Goal: Information Seeking & Learning: Compare options

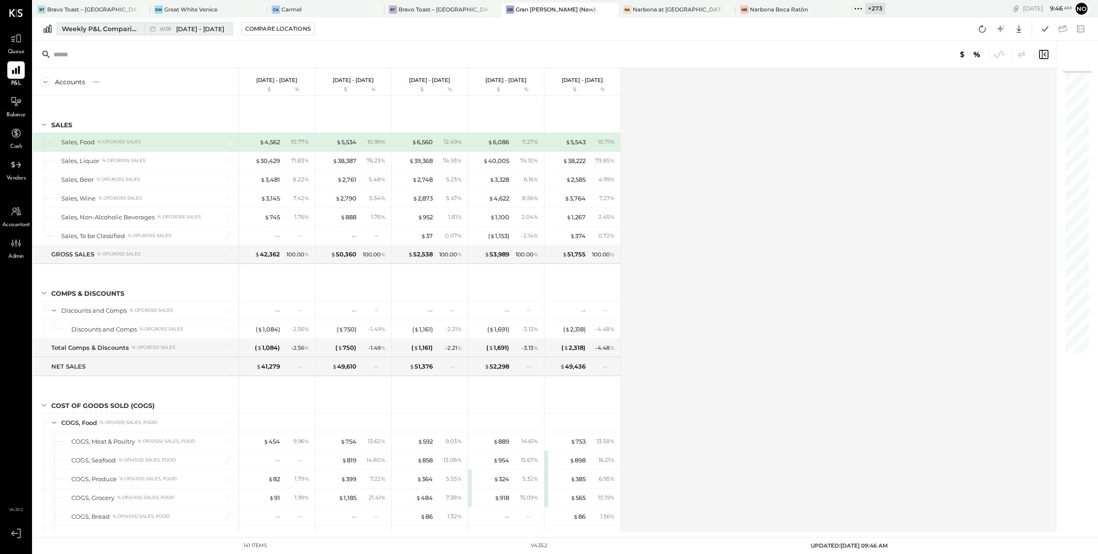
click at [111, 30] on div "Weekly P&L Comparison" at bounding box center [100, 28] width 77 height 9
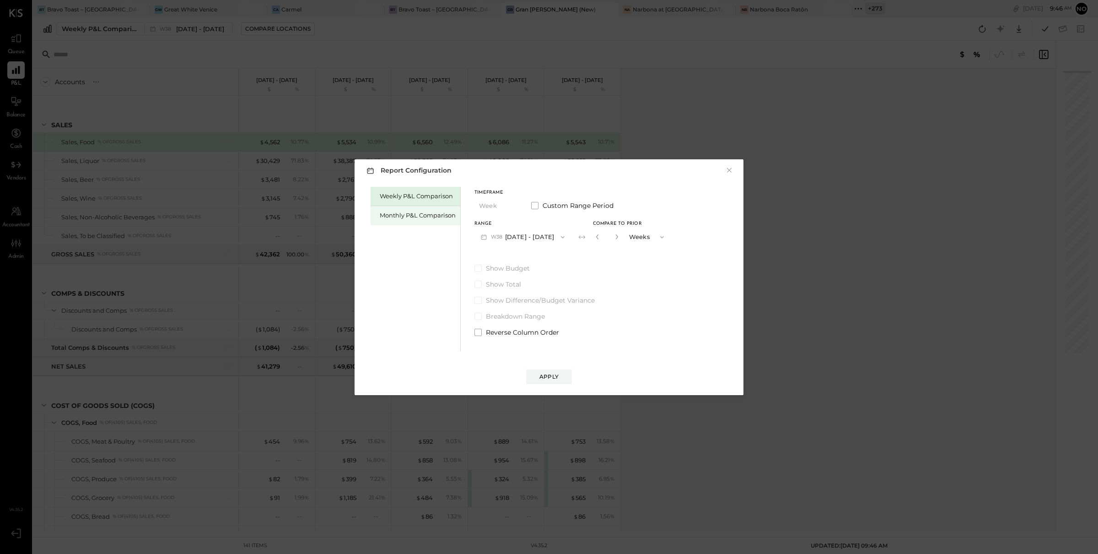
click at [429, 215] on div "Monthly P&L Comparison" at bounding box center [418, 215] width 76 height 9
click at [524, 237] on button "M09 [DATE] - [DATE]" at bounding box center [522, 236] width 97 height 17
click at [605, 239] on div "Compare" at bounding box center [600, 239] width 30 height 8
click at [615, 237] on icon "button" at bounding box center [616, 236] width 5 height 5
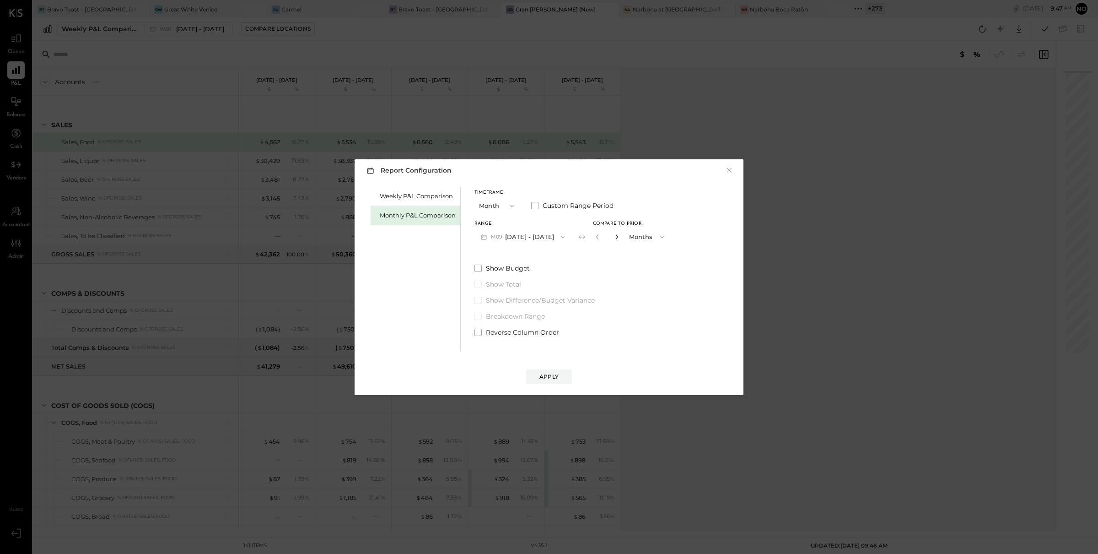
click at [615, 237] on icon "button" at bounding box center [616, 236] width 5 height 5
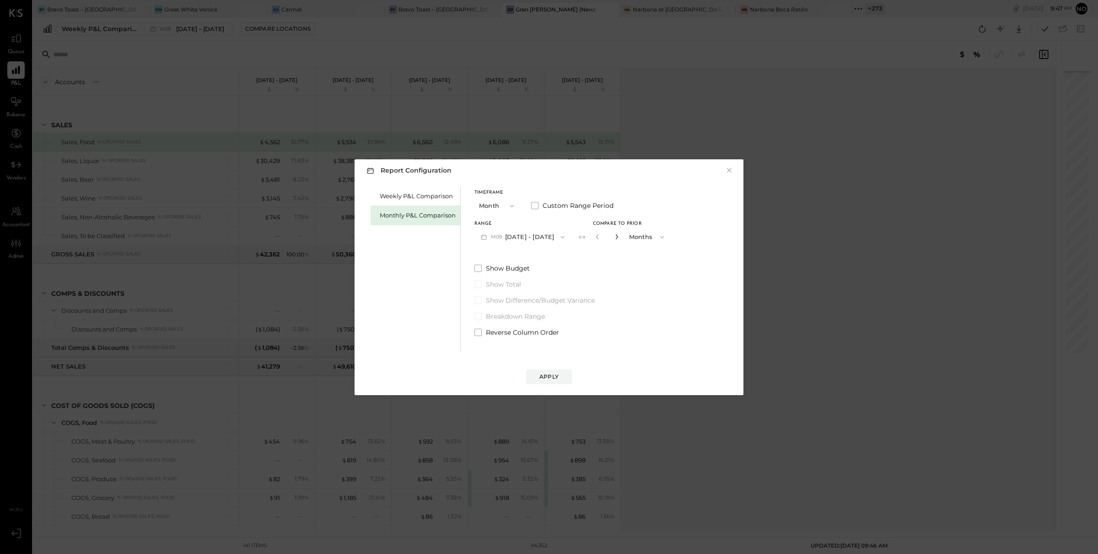
click at [615, 237] on icon "button" at bounding box center [616, 236] width 5 height 5
type input "**"
click at [565, 375] on button "Apply" at bounding box center [549, 376] width 46 height 15
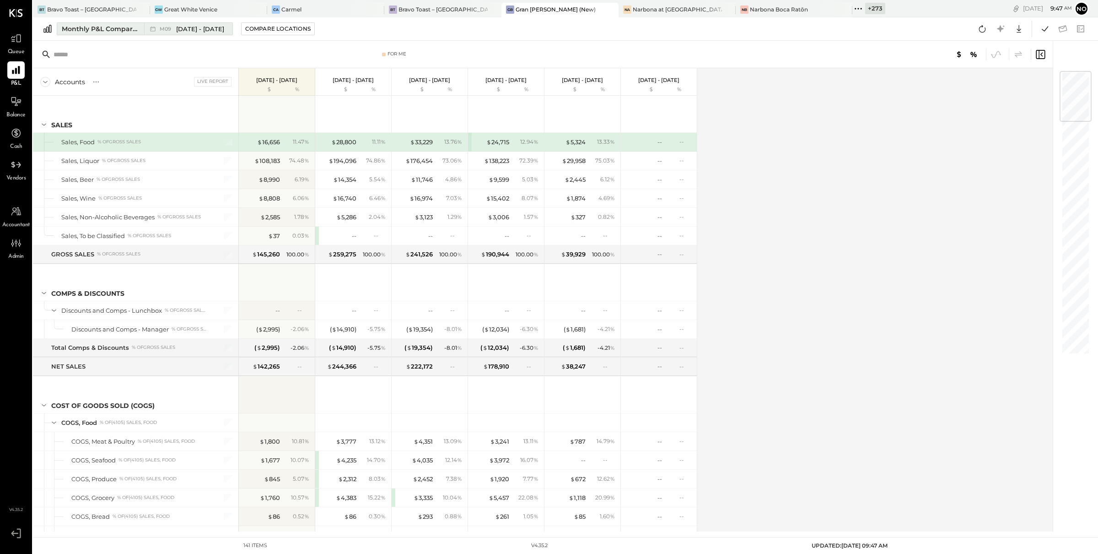
click at [181, 28] on span "[DATE] - [DATE]" at bounding box center [200, 29] width 48 height 9
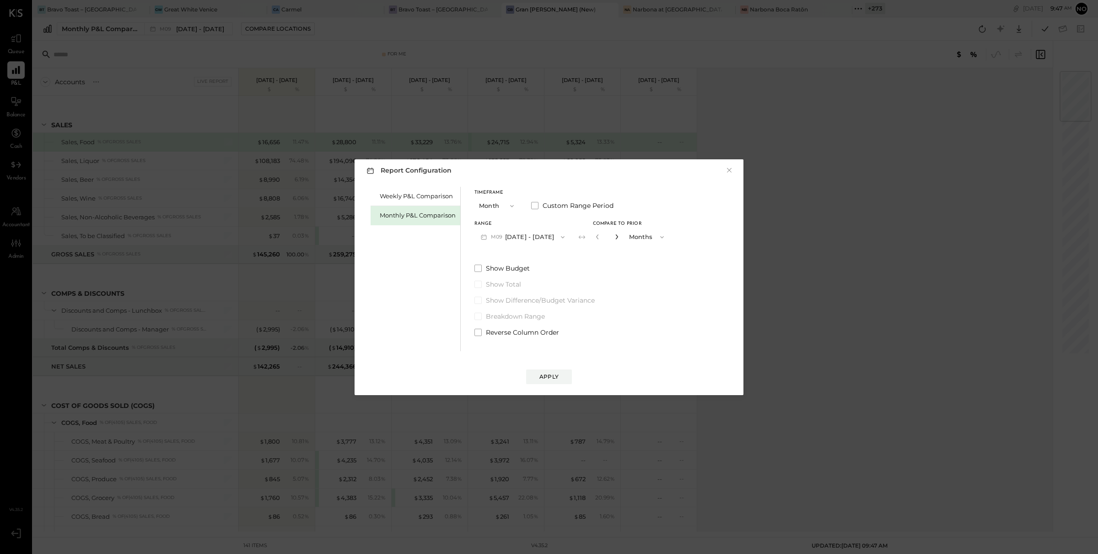
click at [615, 238] on icon "button" at bounding box center [616, 236] width 2 height 5
type input "**"
click at [558, 377] on div "Apply" at bounding box center [548, 376] width 19 height 8
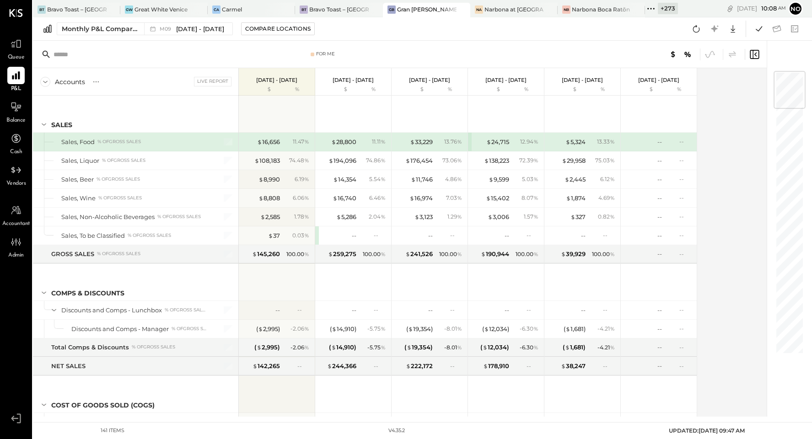
click at [654, 7] on icon at bounding box center [651, 9] width 12 height 12
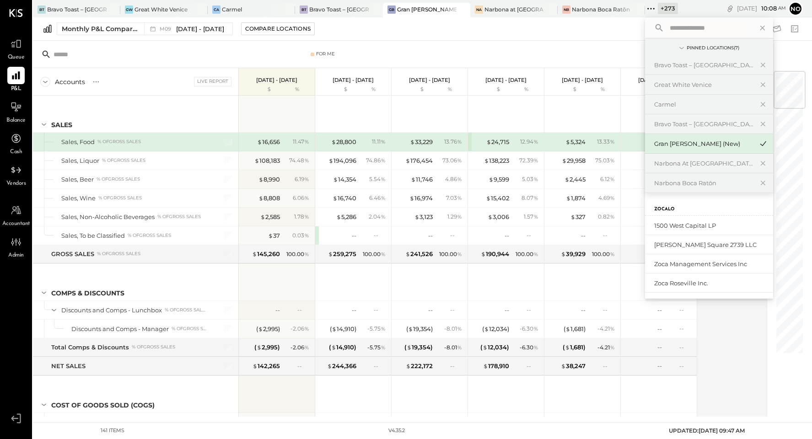
click at [679, 28] on input "text" at bounding box center [708, 28] width 85 height 16
type input "*****"
click at [701, 224] on div "Little Lucky's LLC(Lucky's Soho)" at bounding box center [703, 225] width 99 height 9
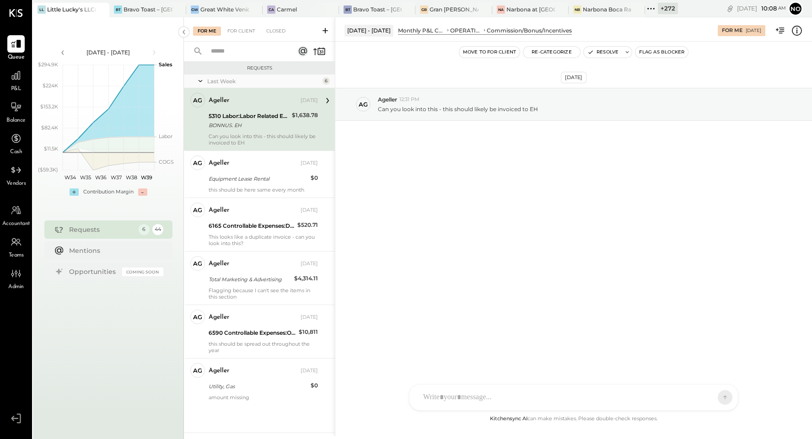
click at [18, 86] on span "P&L" at bounding box center [16, 89] width 11 height 8
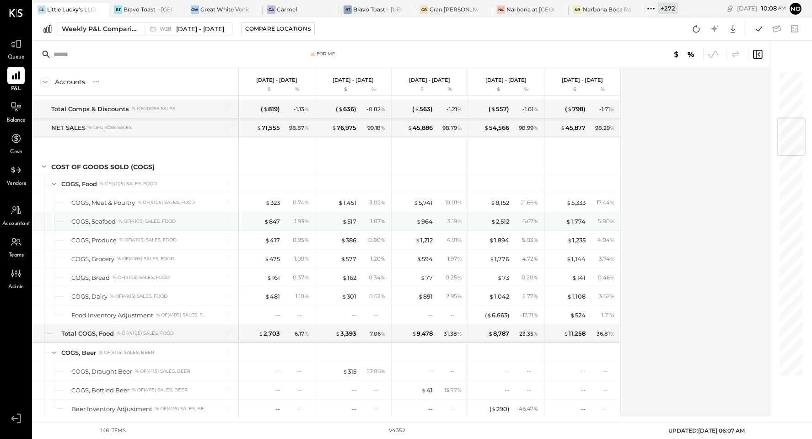
scroll to position [403, 0]
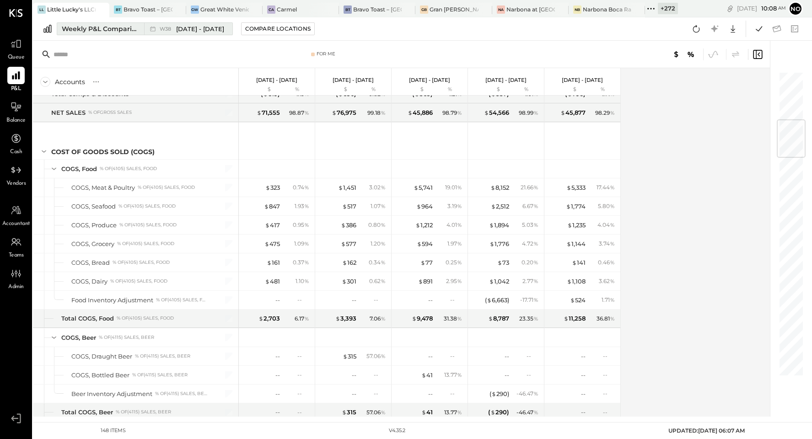
click at [79, 27] on div "Weekly P&L Comparison" at bounding box center [100, 28] width 77 height 9
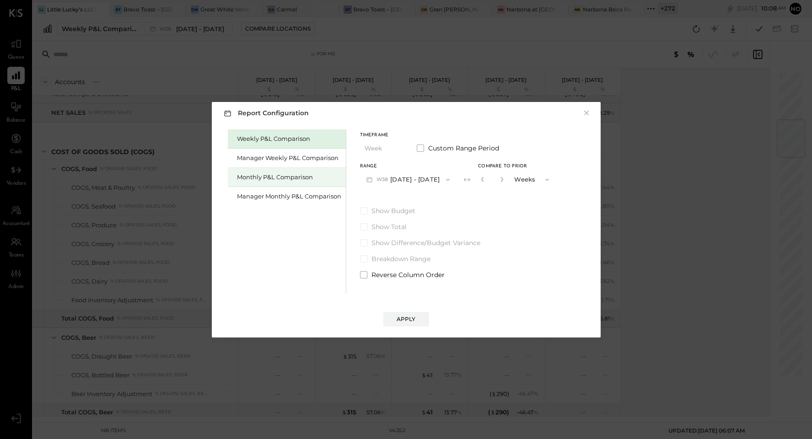
click at [285, 179] on div "Monthly P&L Comparison" at bounding box center [289, 177] width 104 height 9
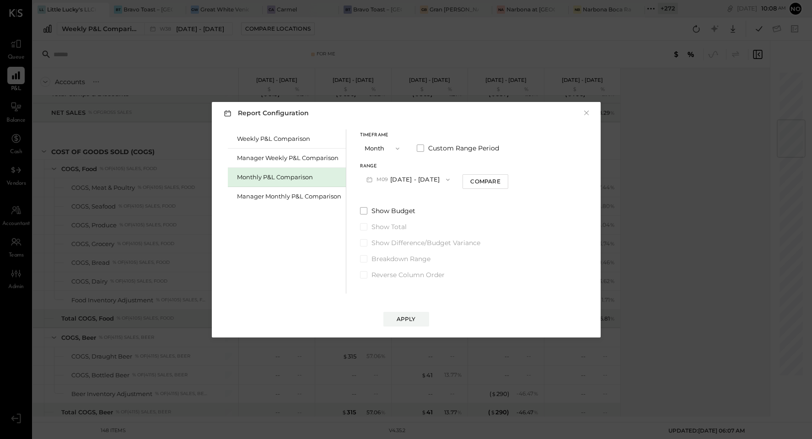
click at [433, 181] on button "M09 [DATE] - [DATE]" at bounding box center [408, 179] width 97 height 17
click at [420, 201] on span "[DATE] - [DATE]" at bounding box center [403, 200] width 43 height 8
click at [478, 182] on div "Compare" at bounding box center [485, 182] width 30 height 8
click at [499, 182] on button "button" at bounding box center [501, 179] width 7 height 10
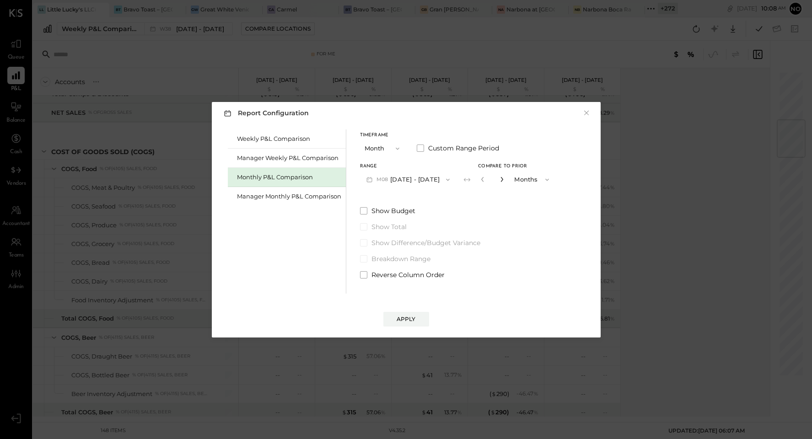
click at [499, 182] on button "button" at bounding box center [501, 179] width 7 height 10
type input "*"
click at [414, 322] on div "Apply" at bounding box center [406, 319] width 19 height 8
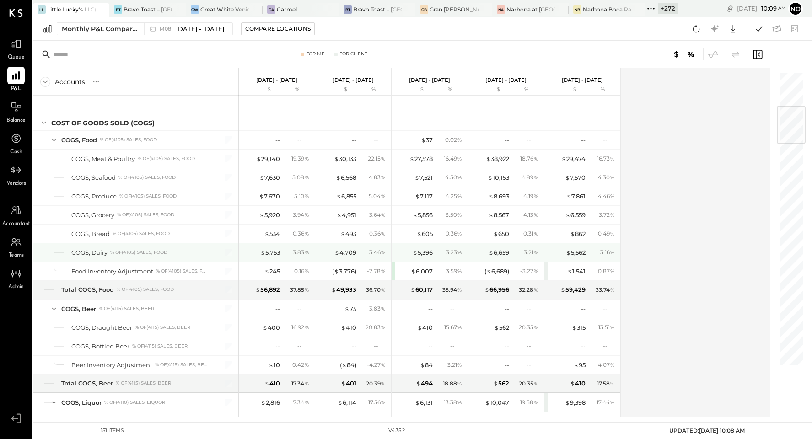
scroll to position [297, 0]
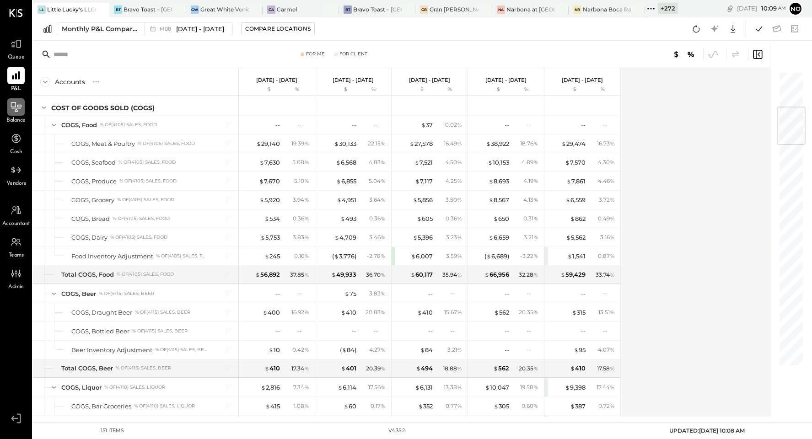
click at [13, 109] on icon at bounding box center [16, 107] width 12 height 12
